Goal: Transaction & Acquisition: Register for event/course

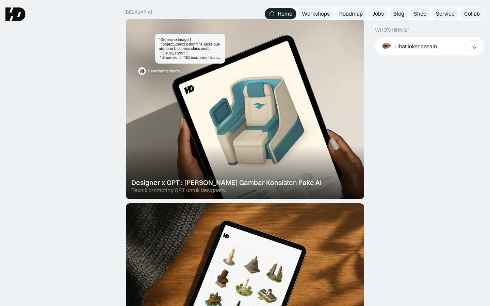
scroll to position [347, 0]
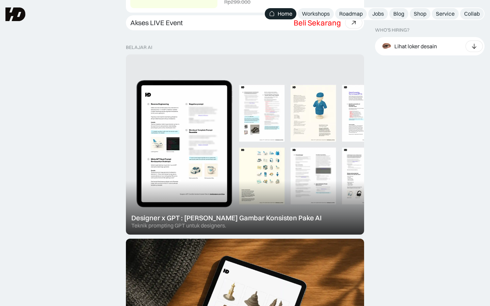
click at [272, 148] on div at bounding box center [245, 144] width 238 height 180
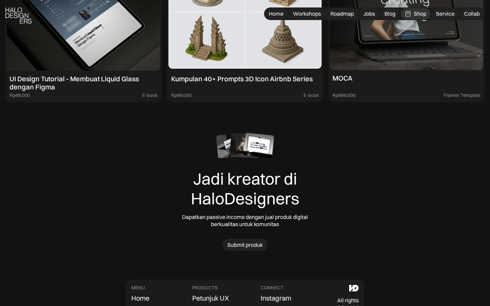
scroll to position [3654, 0]
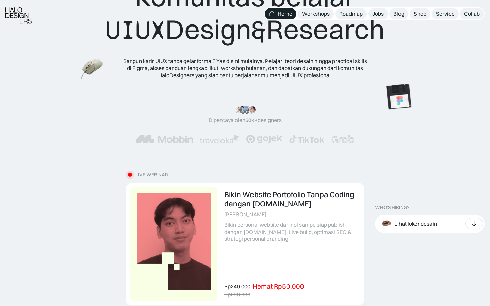
scroll to position [126, 0]
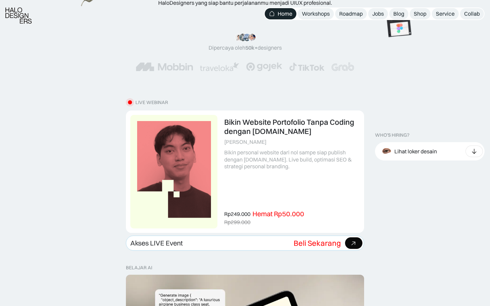
click at [295, 244] on div "Beli Sekarang" at bounding box center [317, 243] width 47 height 9
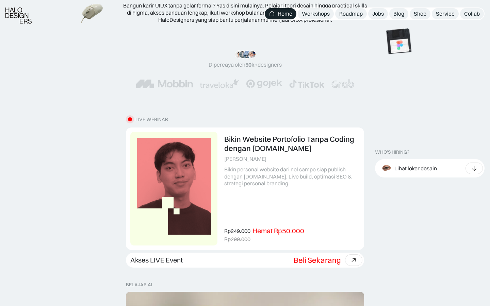
scroll to position [111, 0]
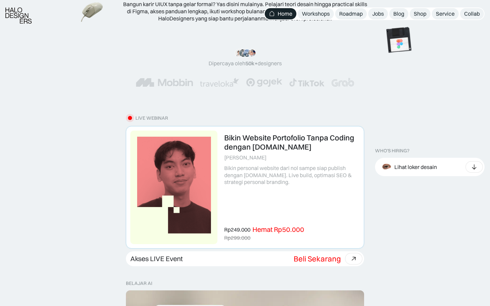
click at [249, 196] on link at bounding box center [245, 188] width 238 height 122
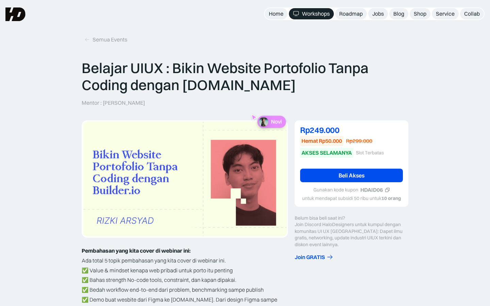
click at [386, 191] on icon at bounding box center [387, 190] width 5 height 5
click at [372, 174] on link "Beli Akses" at bounding box center [351, 176] width 103 height 14
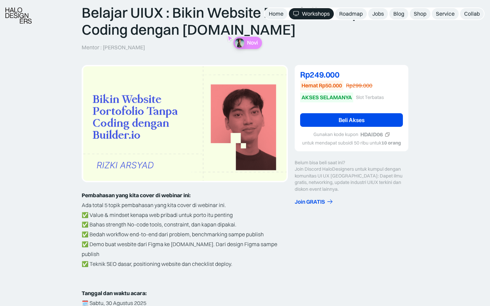
scroll to position [60, 0]
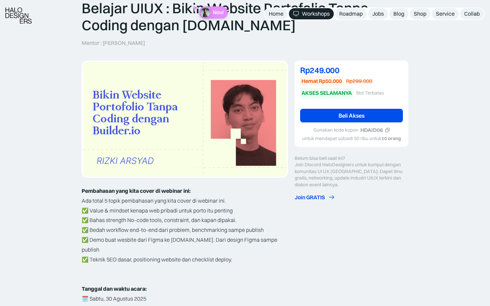
click at [320, 198] on div "Join GRATIS" at bounding box center [310, 197] width 30 height 7
click at [328, 172] on div "Belum bisa beli saat ini? Join Discord HaloDesigners untuk kumpul dengan komuni…" at bounding box center [352, 171] width 114 height 33
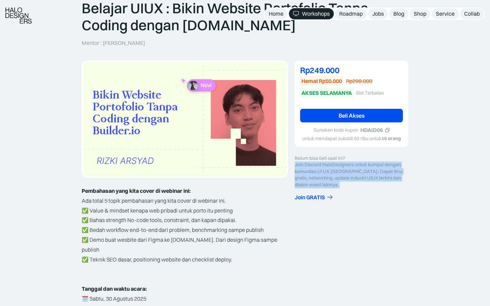
click at [328, 172] on div "Belum bisa beli saat ini? Join Discord HaloDesigners untuk kumpul dengan komuni…" at bounding box center [352, 171] width 114 height 33
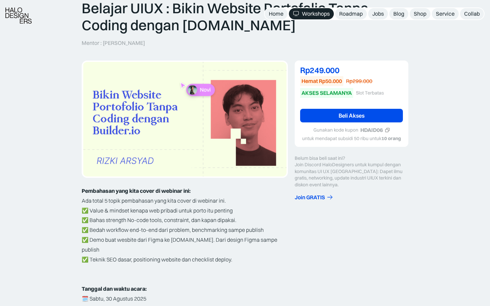
click at [328, 172] on div "Belum bisa beli saat ini? Join Discord HaloDesigners untuk kumpul dengan komuni…" at bounding box center [352, 171] width 114 height 33
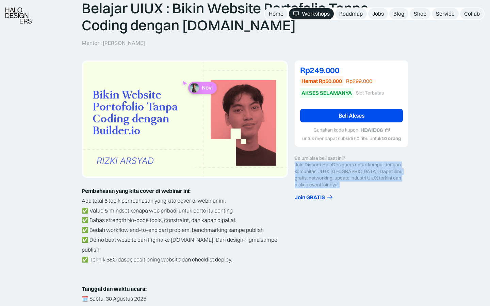
click at [317, 171] on div "Belum bisa beli saat ini? Join Discord HaloDesigners untuk kumpul dengan komuni…" at bounding box center [352, 171] width 114 height 33
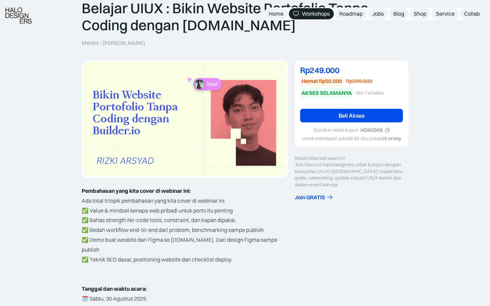
click at [317, 171] on div "Belum bisa beli saat ini? Join Discord HaloDesigners untuk kumpul dengan komuni…" at bounding box center [352, 171] width 114 height 33
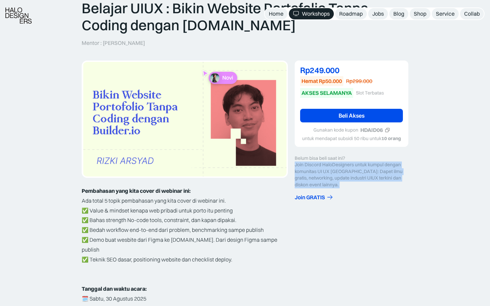
click at [317, 171] on div "Belum bisa beli saat ini? Join Discord HaloDesigners untuk kumpul dengan komuni…" at bounding box center [352, 171] width 114 height 33
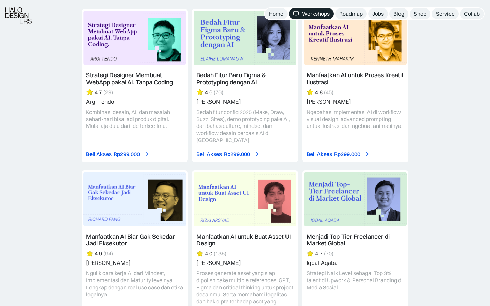
scroll to position [844, 0]
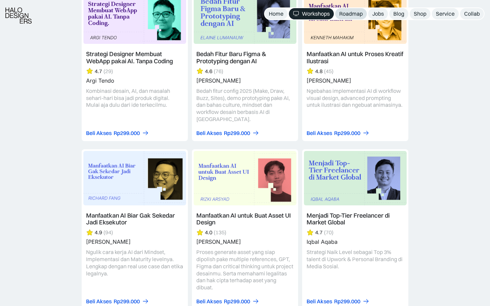
click at [347, 17] on div "Roadmap" at bounding box center [350, 13] width 23 height 7
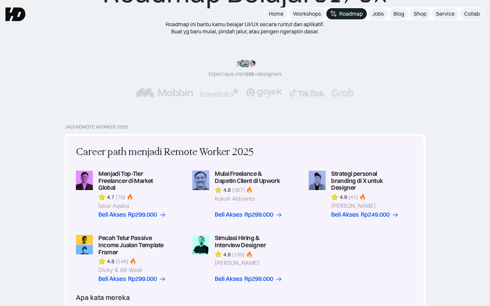
scroll to position [51, 0]
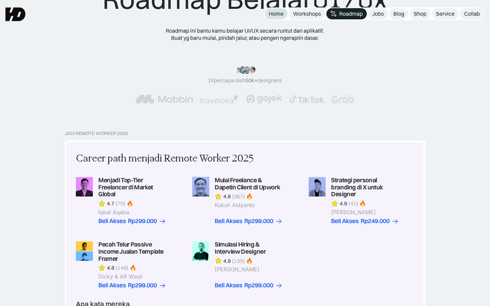
click at [278, 10] on div "Home" at bounding box center [276, 13] width 15 height 7
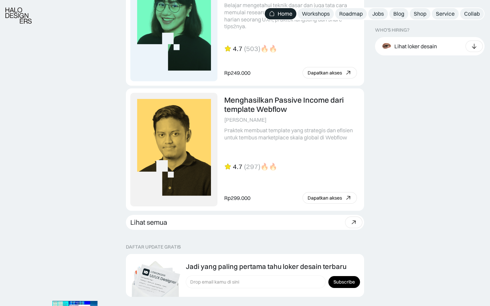
scroll to position [2066, 0]
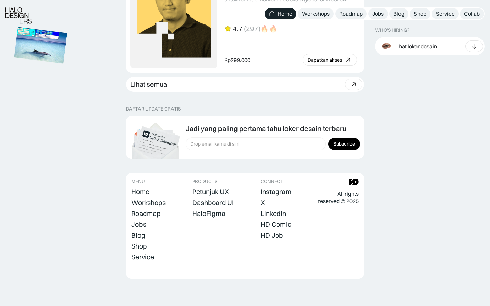
click at [63, 46] on img at bounding box center [40, 45] width 53 height 36
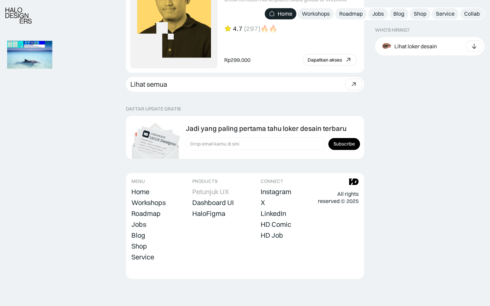
click at [207, 193] on div "Petunjuk UX" at bounding box center [210, 192] width 37 height 8
